Goal: Register for event/course

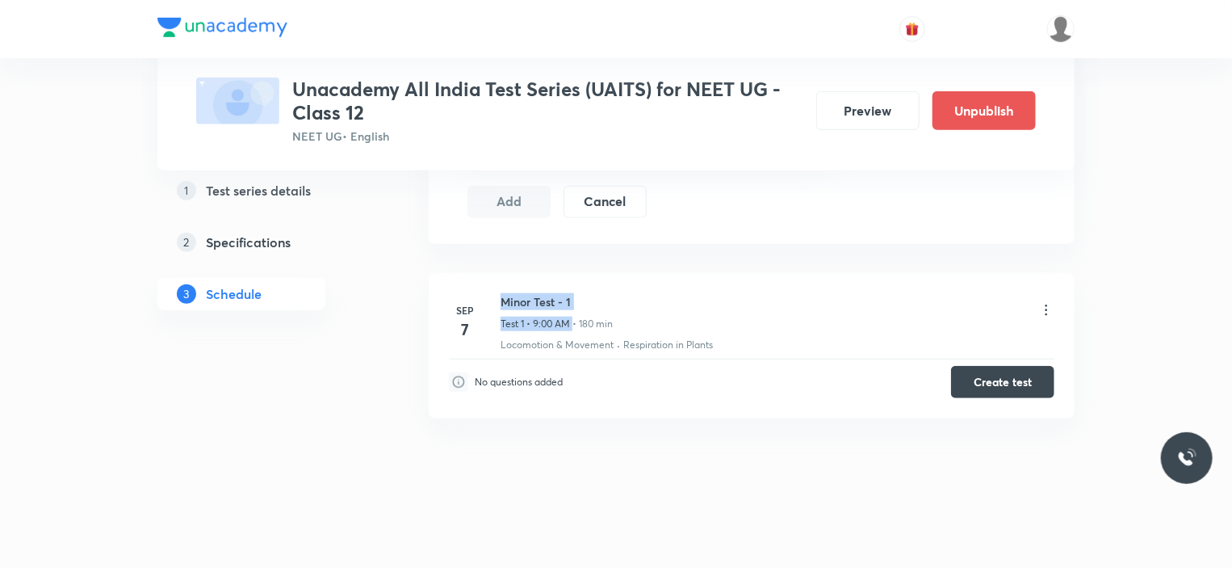
drag, startPoint x: 499, startPoint y: 319, endPoint x: 573, endPoint y: 317, distance: 74.3
click at [573, 317] on div "[DATE] Minor Test - 1 Test 1 • 9:00 AM • 180 min Locomotion & Movement · Respir…" at bounding box center [752, 322] width 606 height 59
click at [644, 414] on li "[DATE] Minor Test - 1 Test 1 • 9:00 AM • 180 min Locomotion & Movement · Respir…" at bounding box center [752, 345] width 646 height 145
drag, startPoint x: 498, startPoint y: 318, endPoint x: 572, endPoint y: 321, distance: 73.5
click at [572, 321] on div "[DATE] Minor Test - 1 Test 1 • 9:00 AM • 180 min Locomotion & Movement · Respir…" at bounding box center [752, 322] width 606 height 59
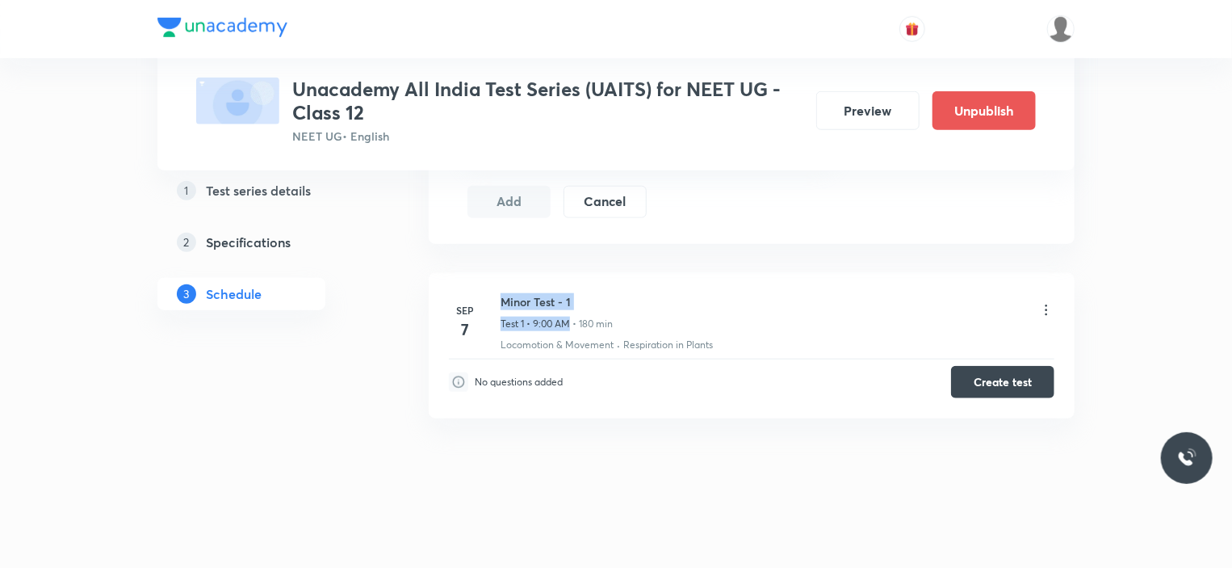
click at [572, 321] on p "Test 1 • 9:00 AM • 180 min" at bounding box center [557, 324] width 112 height 15
drag, startPoint x: 501, startPoint y: 322, endPoint x: 572, endPoint y: 317, distance: 71.3
click at [572, 317] on p "Test 1 • 9:00 AM • 180 min" at bounding box center [557, 324] width 112 height 15
click at [1045, 313] on icon at bounding box center [1047, 310] width 16 height 16
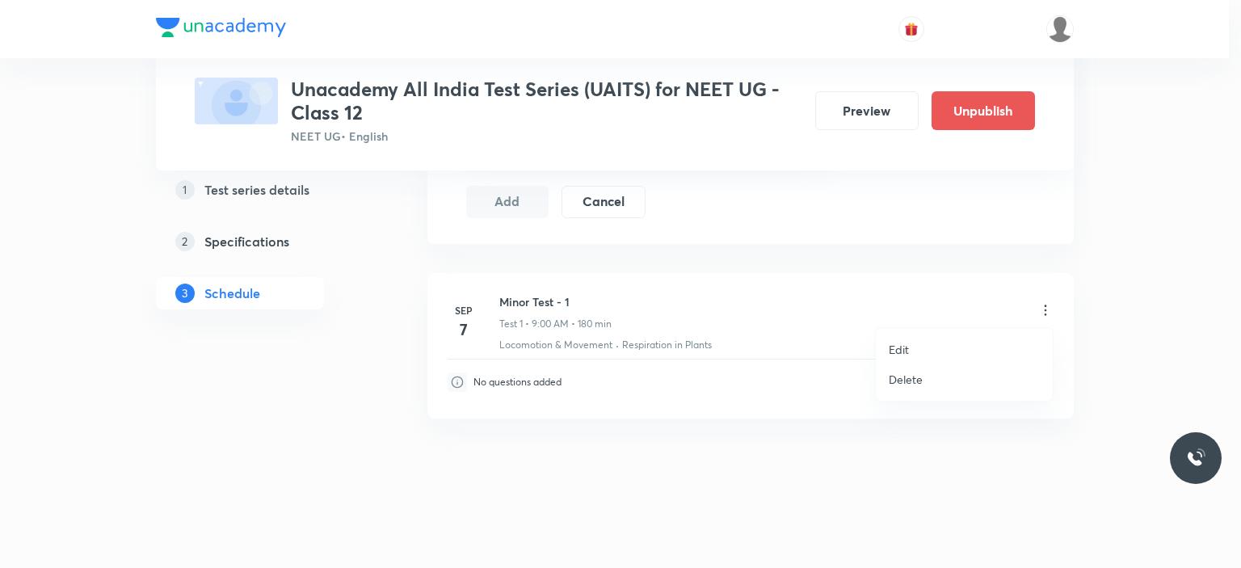
click at [1150, 237] on div at bounding box center [620, 284] width 1241 height 568
